Goal: Task Accomplishment & Management: Use online tool/utility

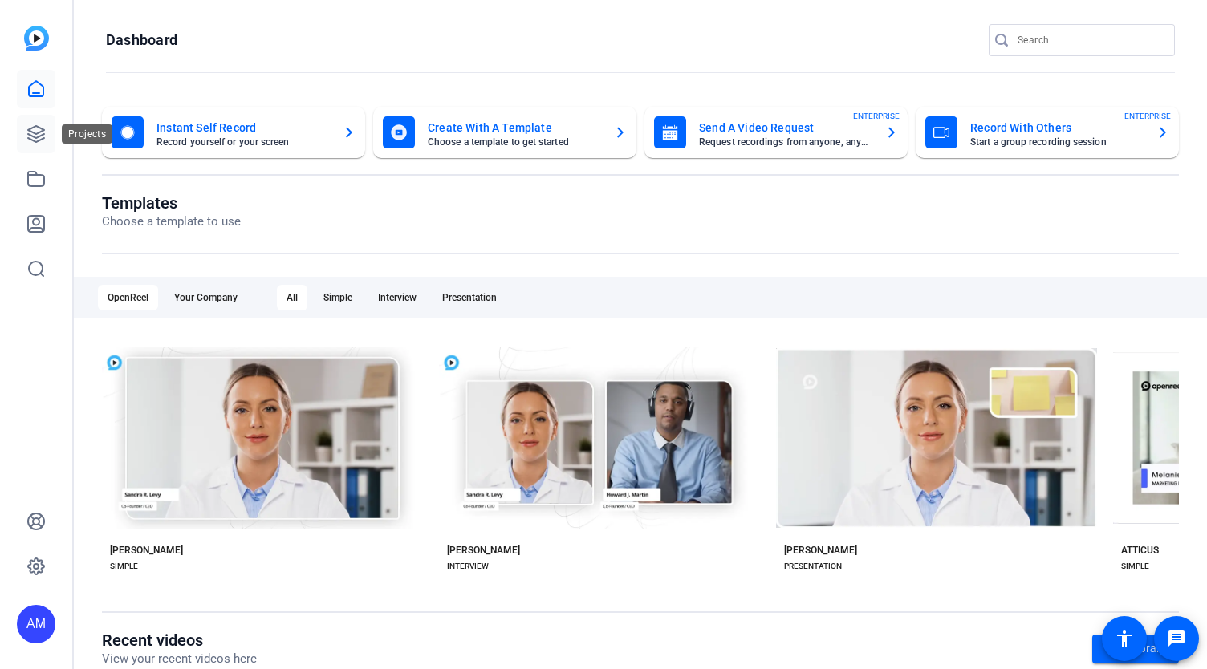
click at [25, 136] on link at bounding box center [36, 134] width 39 height 39
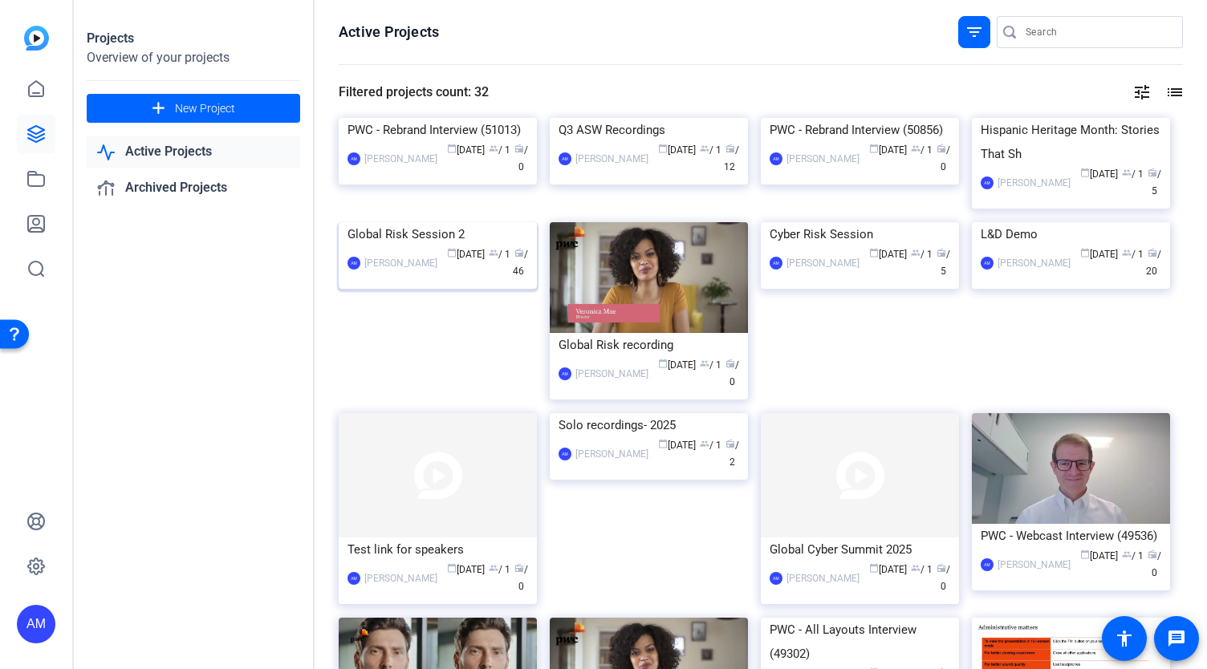
click at [451, 222] on img at bounding box center [438, 222] width 198 height 0
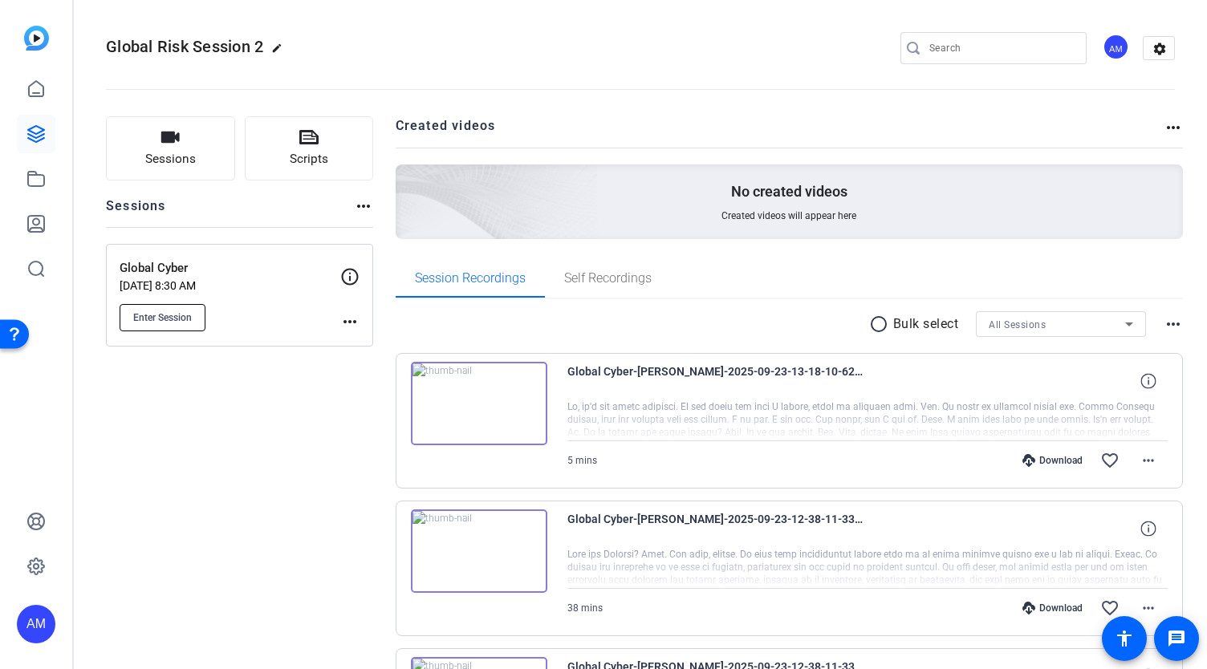
click at [159, 314] on span "Enter Session" at bounding box center [162, 317] width 59 height 13
click at [957, 52] on input "Search" at bounding box center [1002, 48] width 144 height 19
type input "Adaptive uploading"
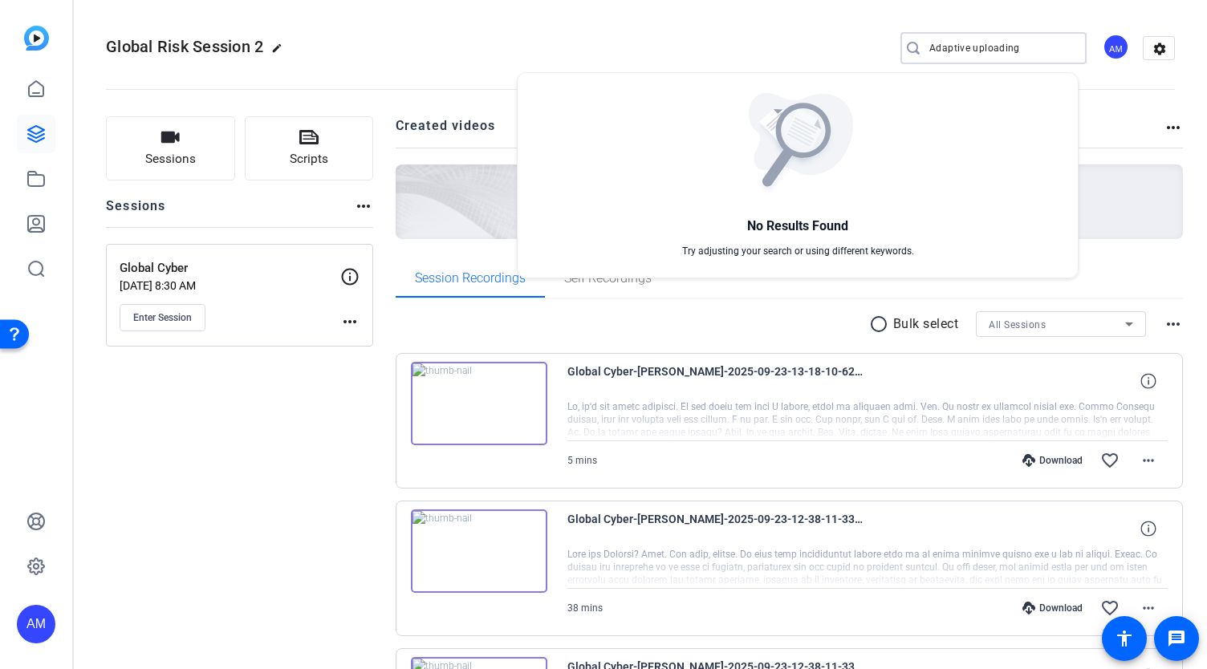
click at [35, 562] on div at bounding box center [603, 334] width 1207 height 669
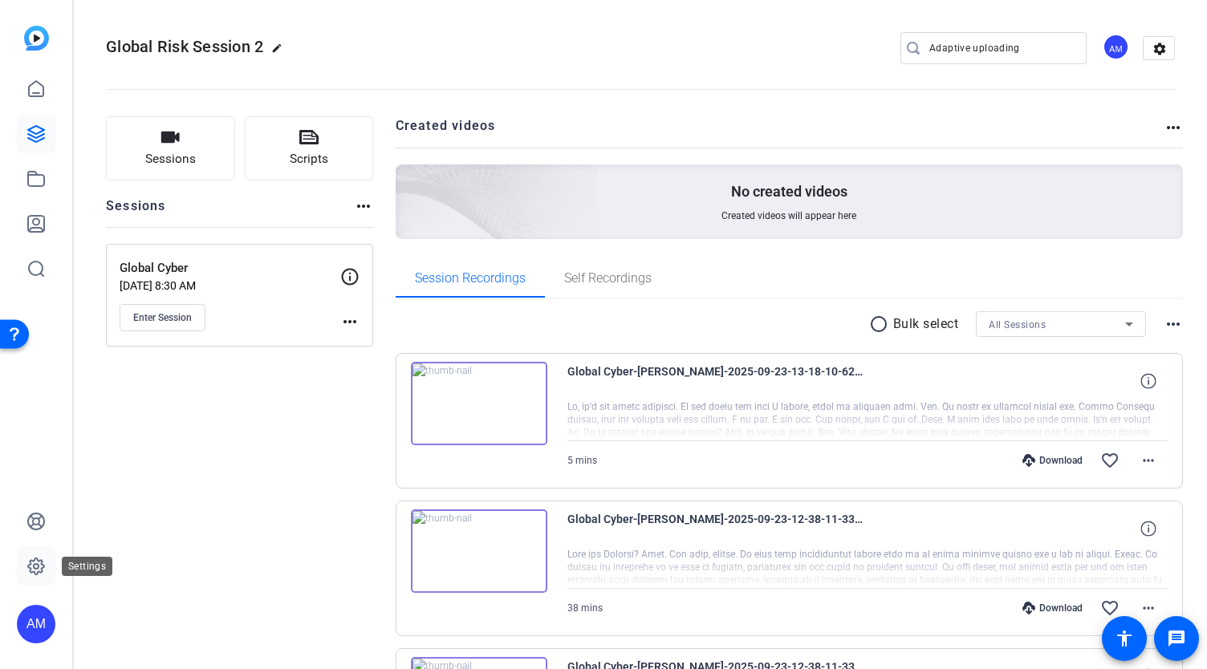
click at [38, 567] on icon at bounding box center [36, 566] width 5 height 5
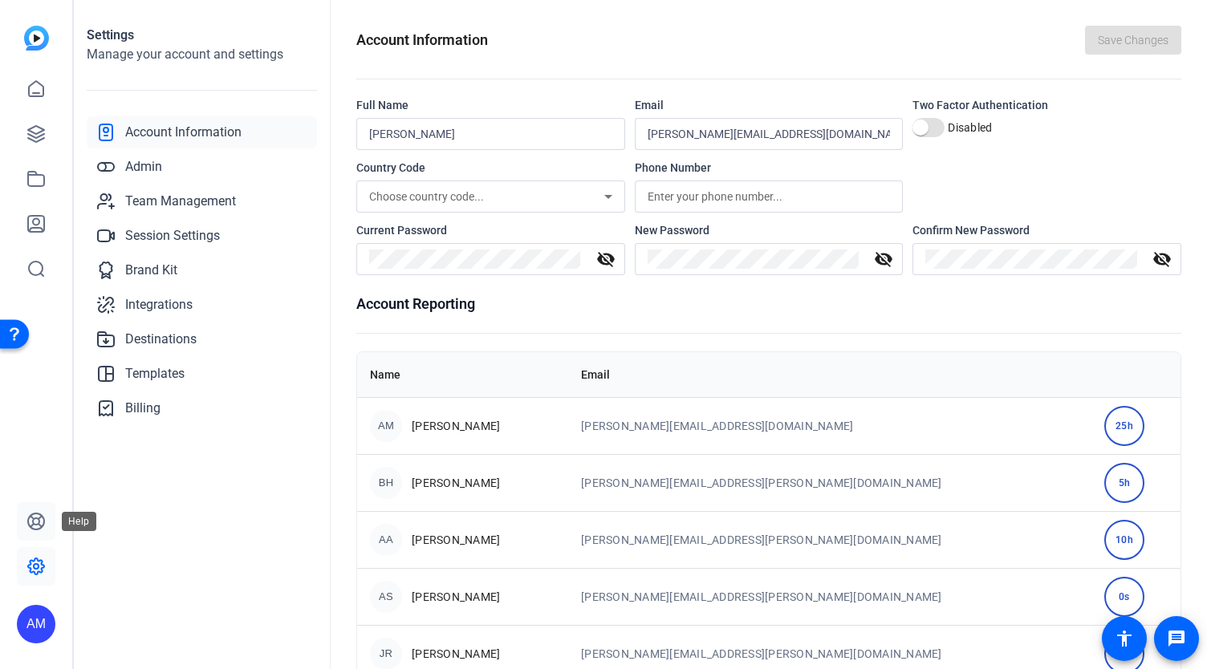
click at [37, 523] on icon at bounding box center [35, 521] width 19 height 19
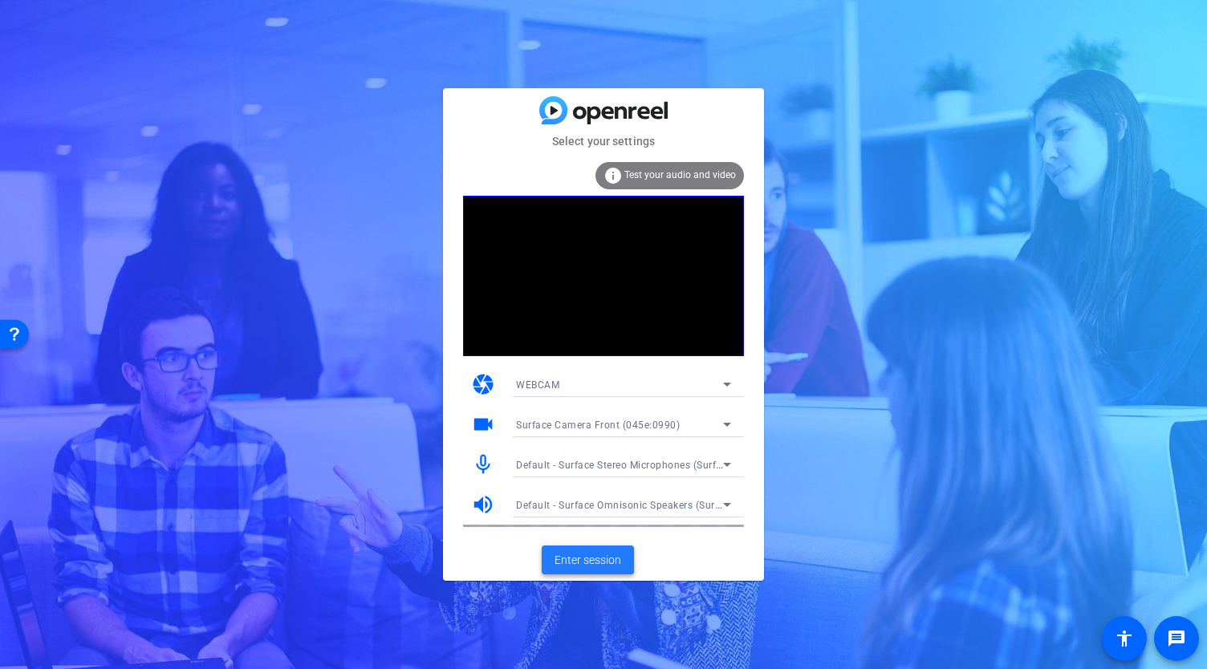
click at [596, 559] on span "Enter session" at bounding box center [588, 560] width 67 height 17
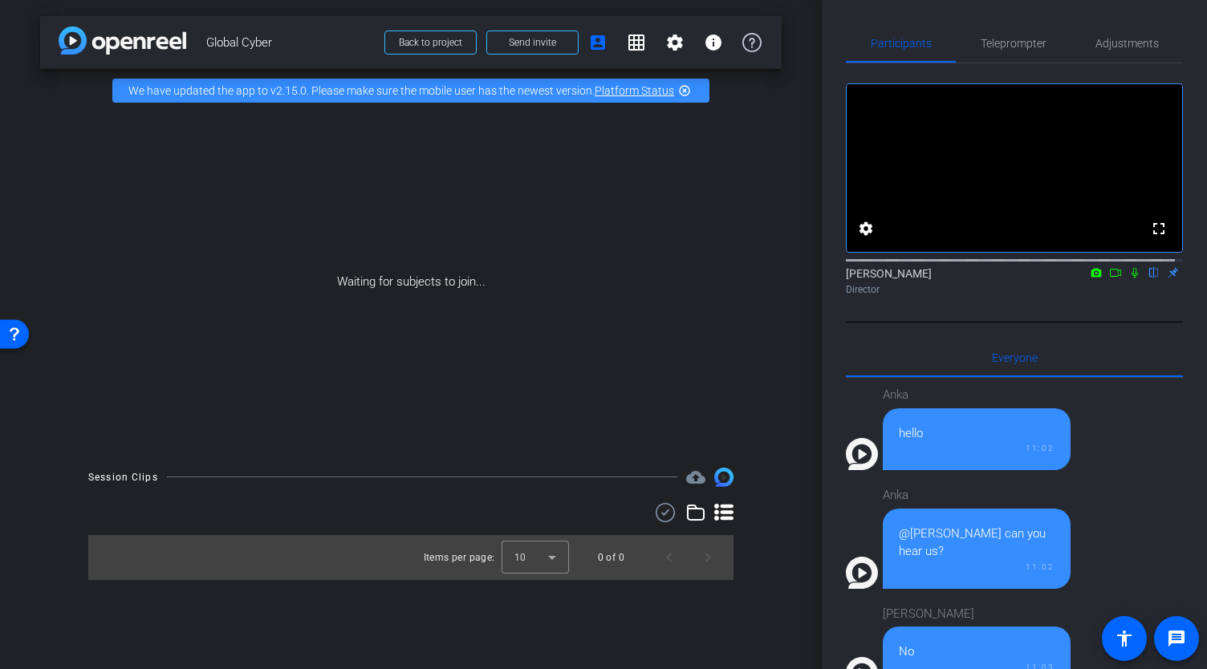
scroll to position [1414, 0]
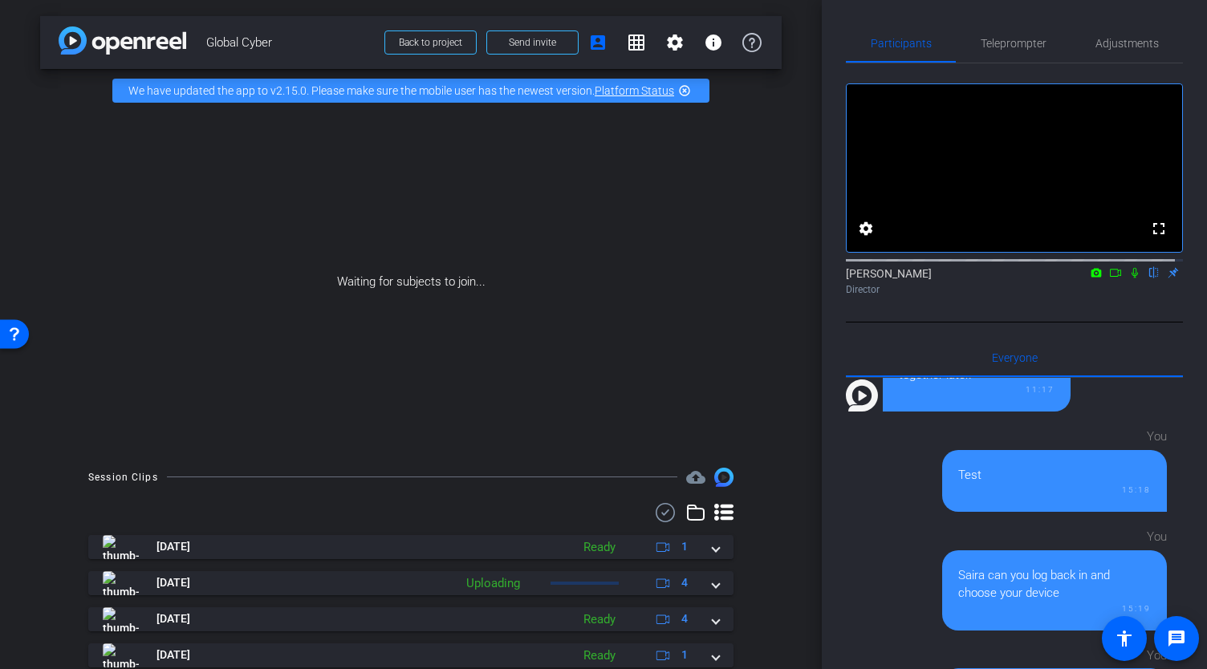
click at [1111, 279] on icon at bounding box center [1115, 272] width 13 height 11
click at [672, 49] on mat-icon "settings" at bounding box center [674, 42] width 19 height 19
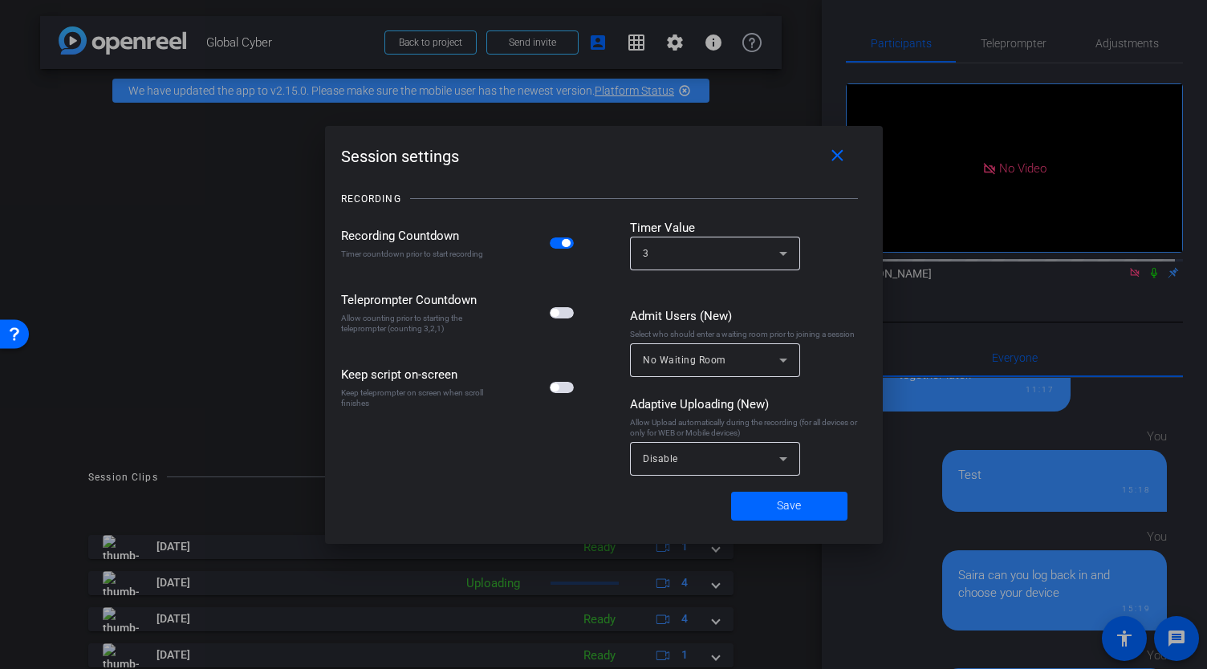
click at [539, 145] on div "Session settings close" at bounding box center [604, 156] width 526 height 29
click at [838, 159] on mat-icon "close" at bounding box center [838, 156] width 20 height 20
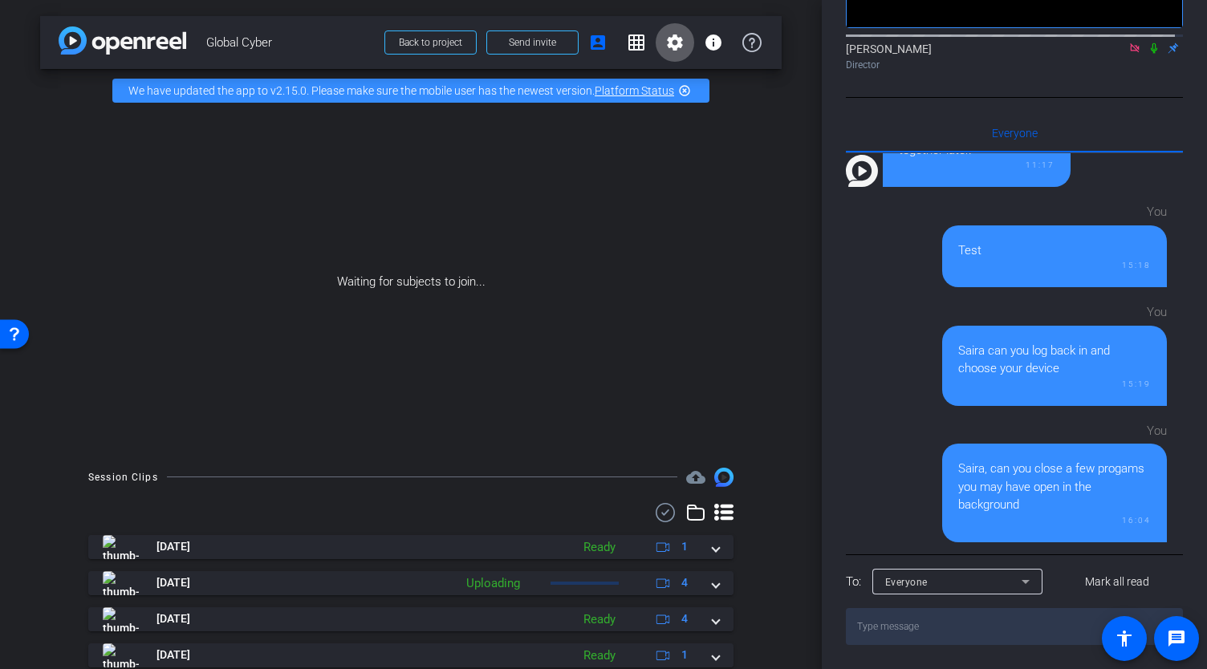
scroll to position [0, 0]
